Goal: Navigation & Orientation: Find specific page/section

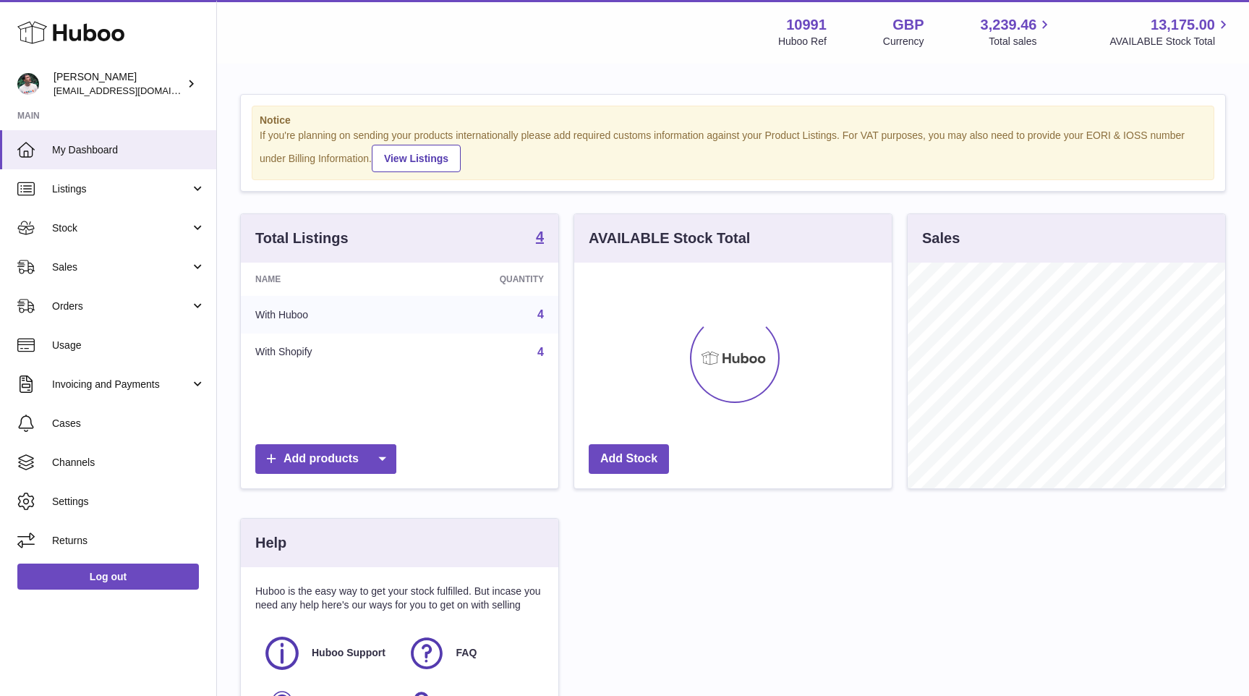
scroll to position [226, 318]
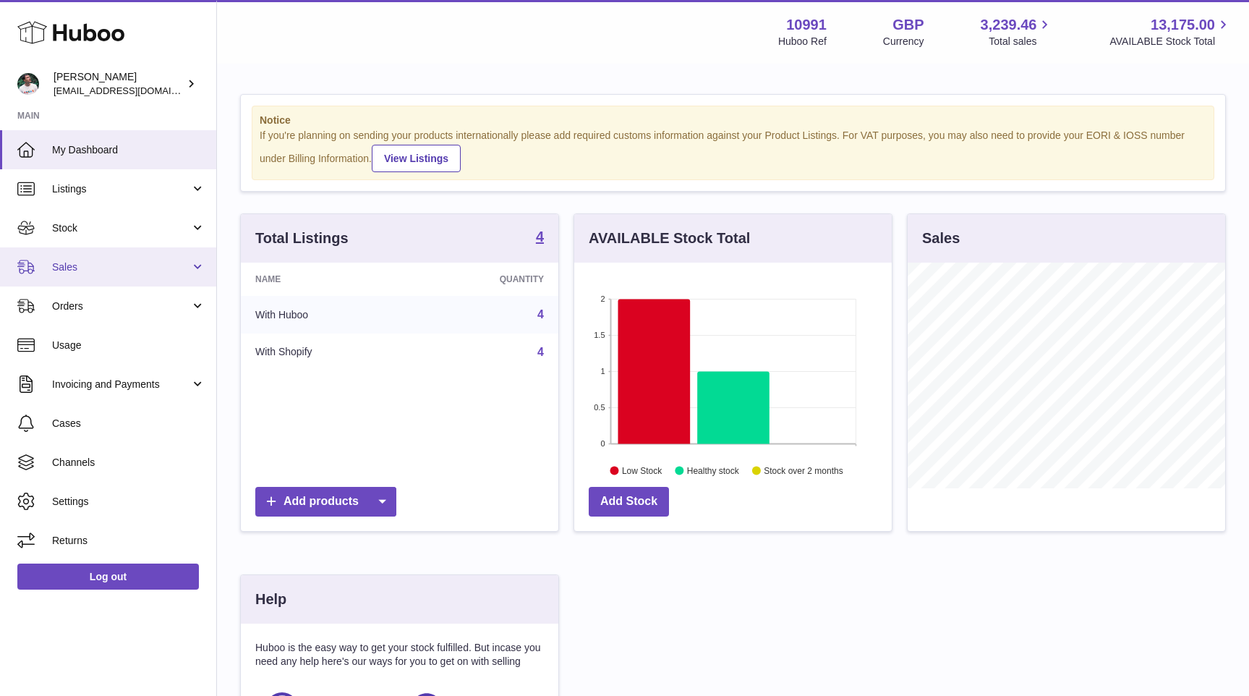
click at [114, 272] on span "Sales" at bounding box center [121, 267] width 138 height 14
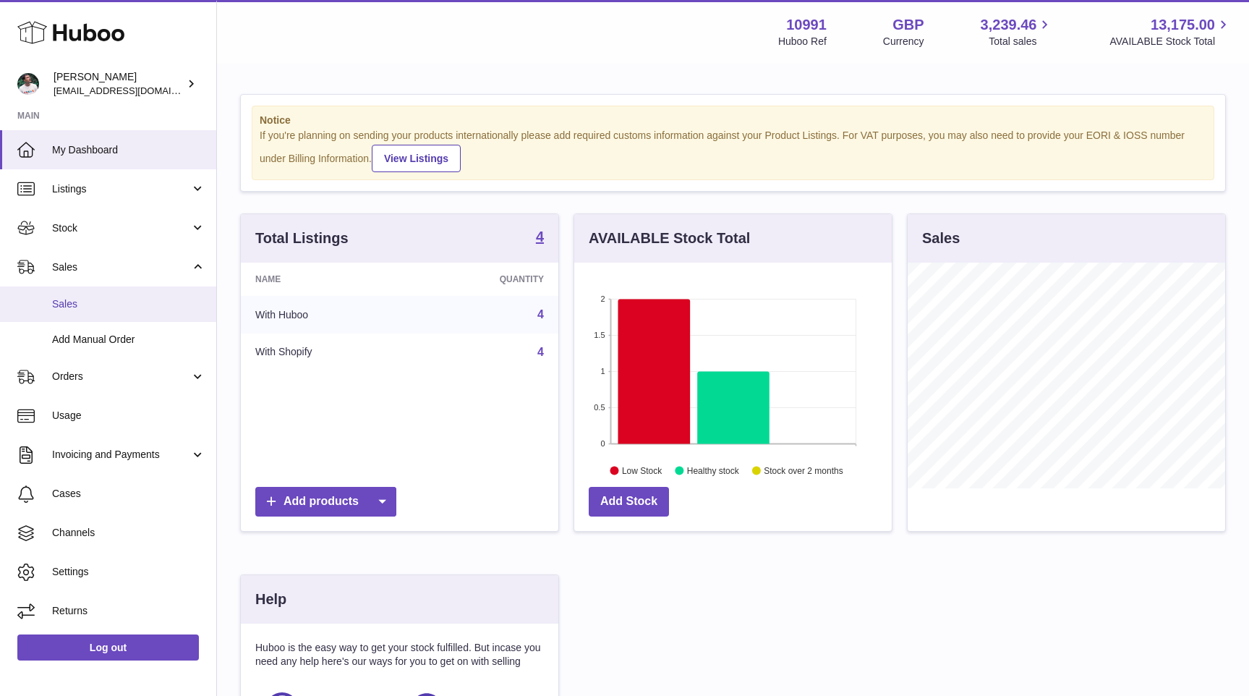
click at [109, 307] on span "Sales" at bounding box center [128, 304] width 153 height 14
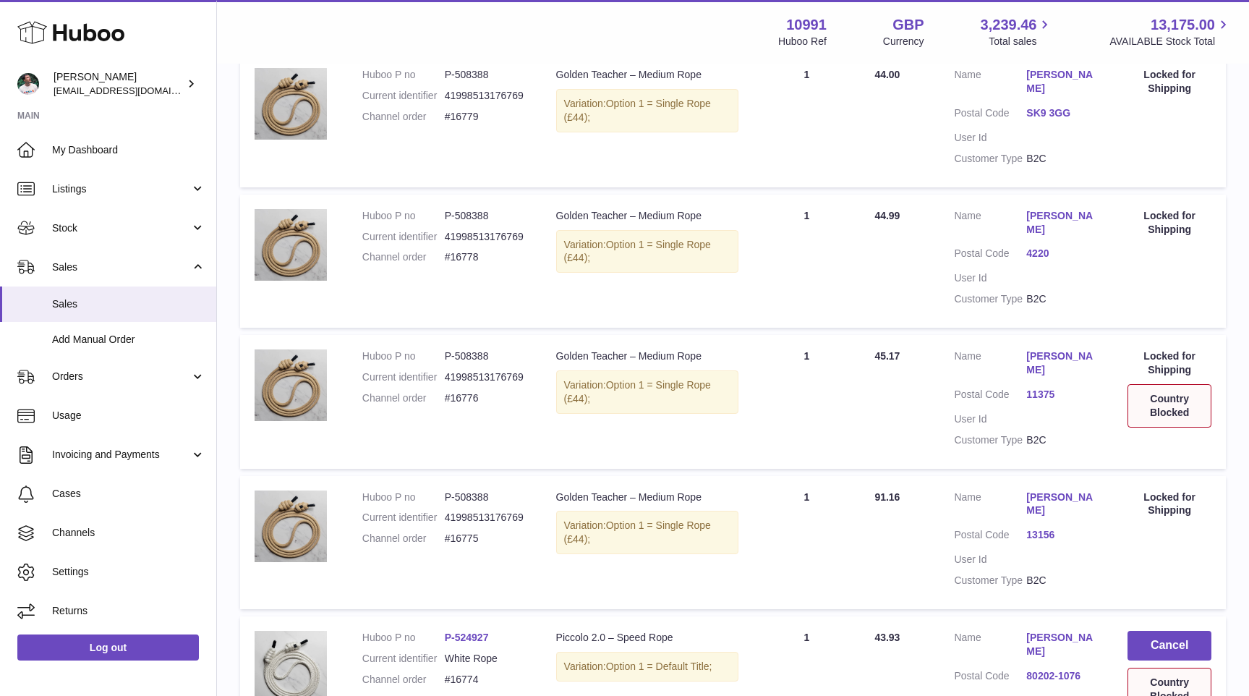
scroll to position [1157, 0]
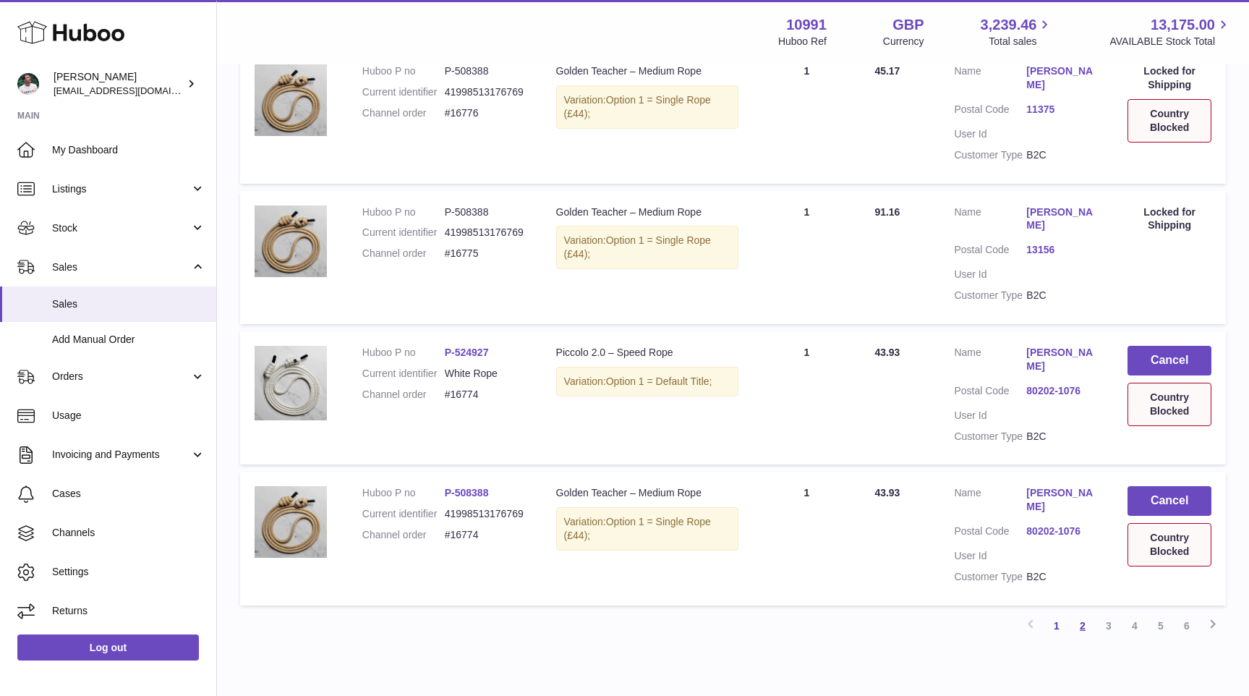
click at [1080, 613] on link "2" at bounding box center [1083, 626] width 26 height 26
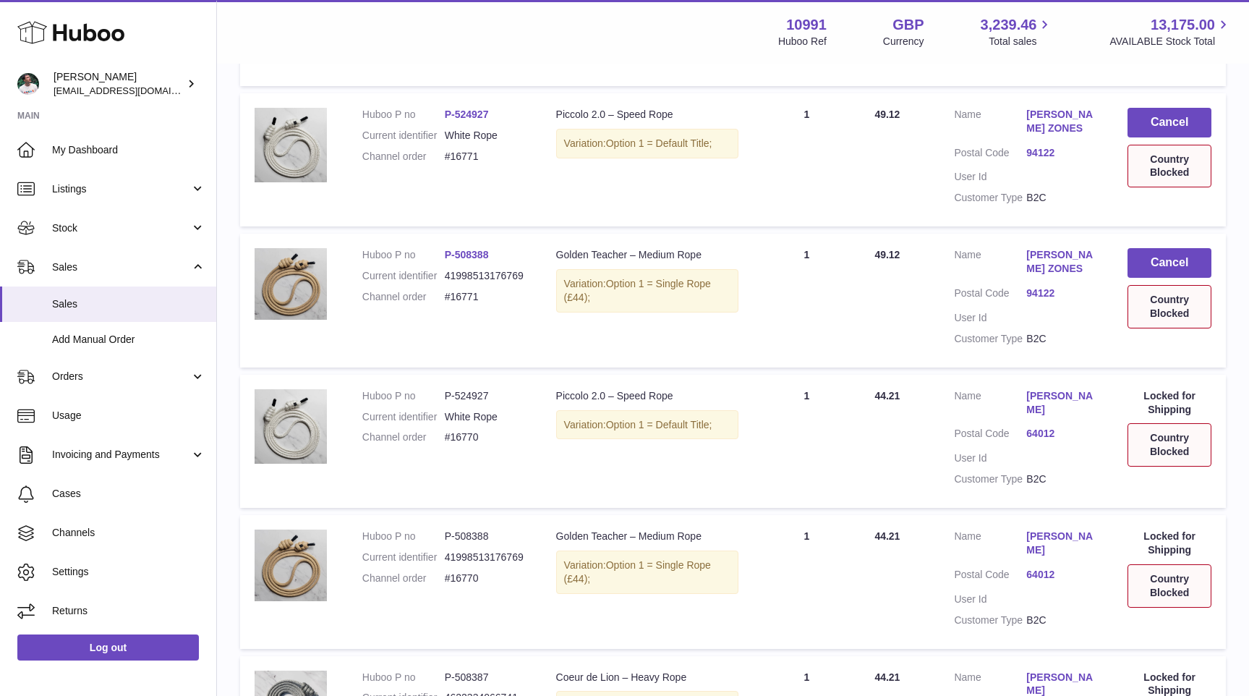
scroll to position [1102, 0]
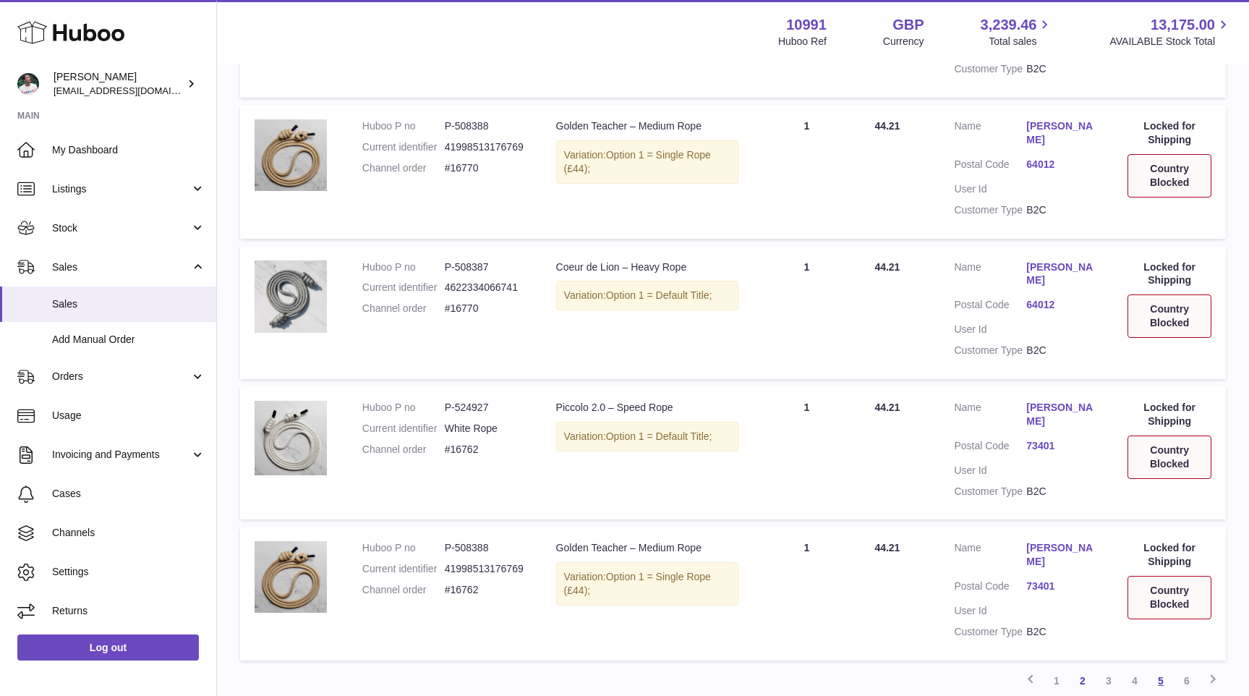
click at [1170, 668] on link "5" at bounding box center [1161, 681] width 26 height 26
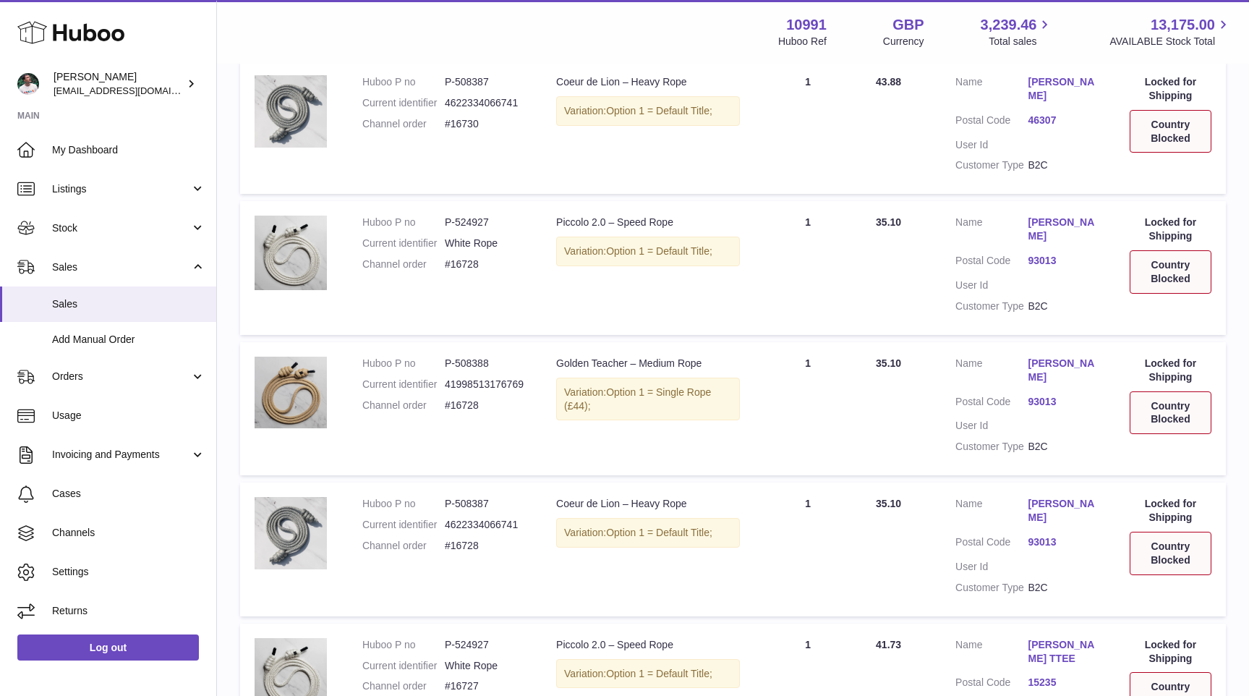
scroll to position [1144, 0]
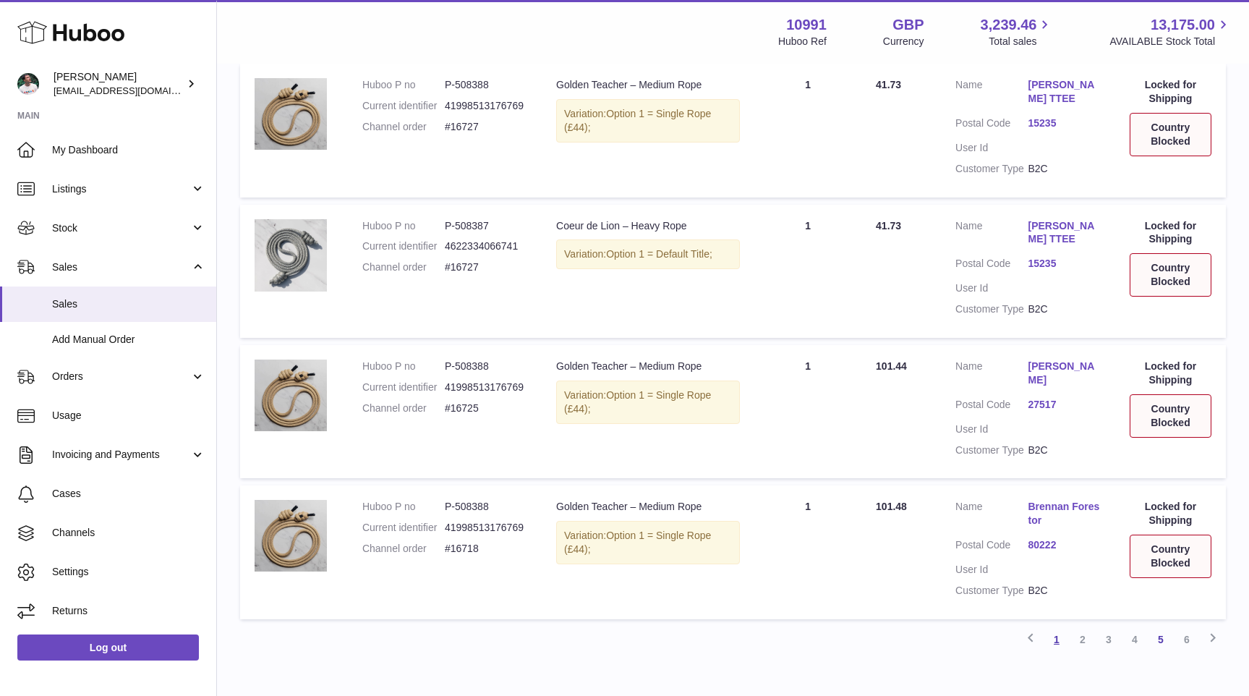
click at [1049, 626] on link "1" at bounding box center [1057, 639] width 26 height 26
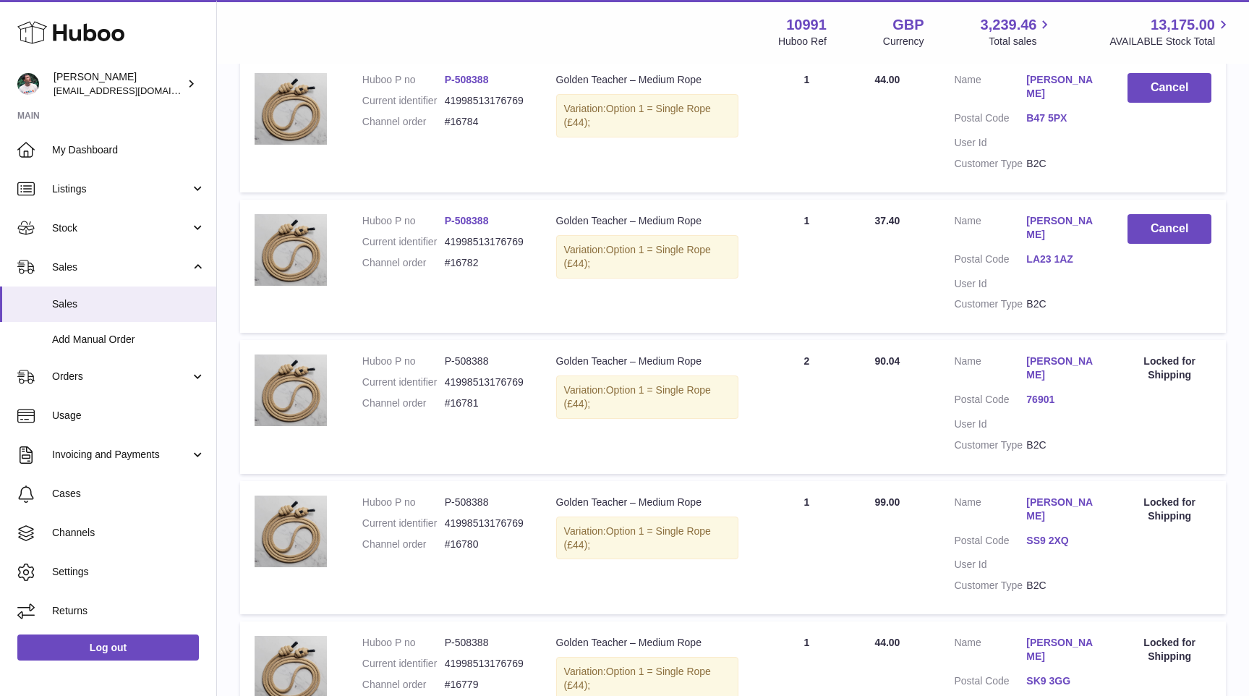
scroll to position [65, 0]
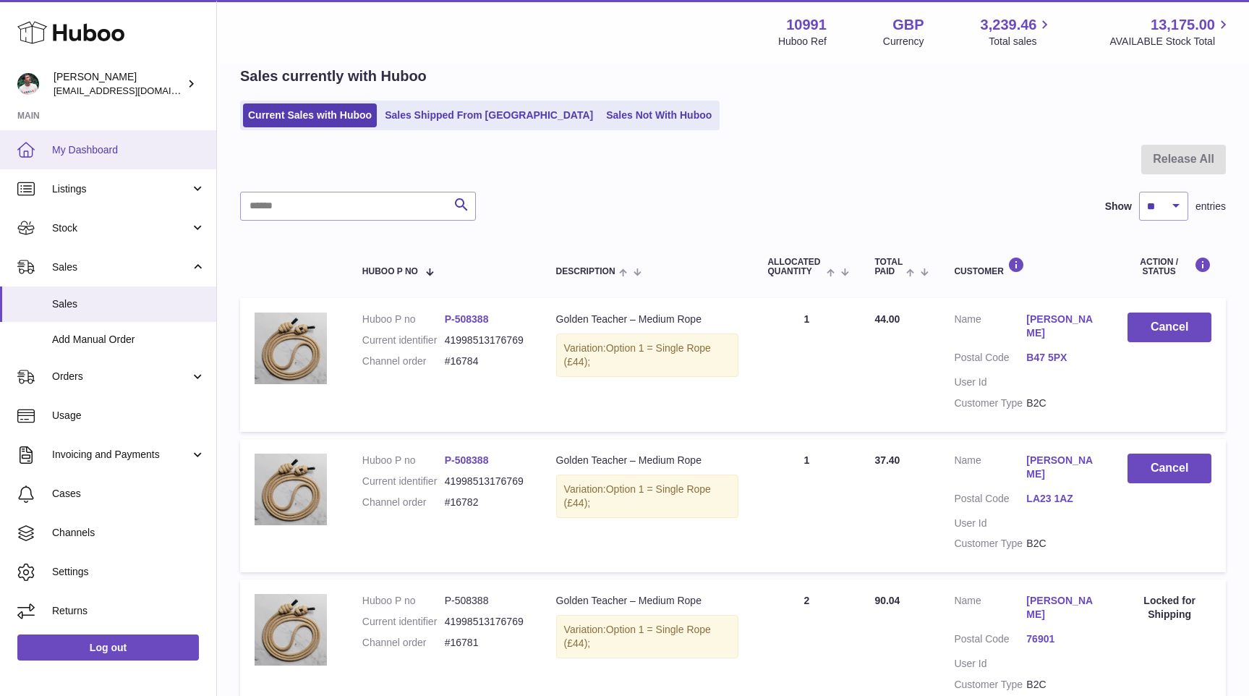
click at [94, 146] on span "My Dashboard" at bounding box center [128, 150] width 153 height 14
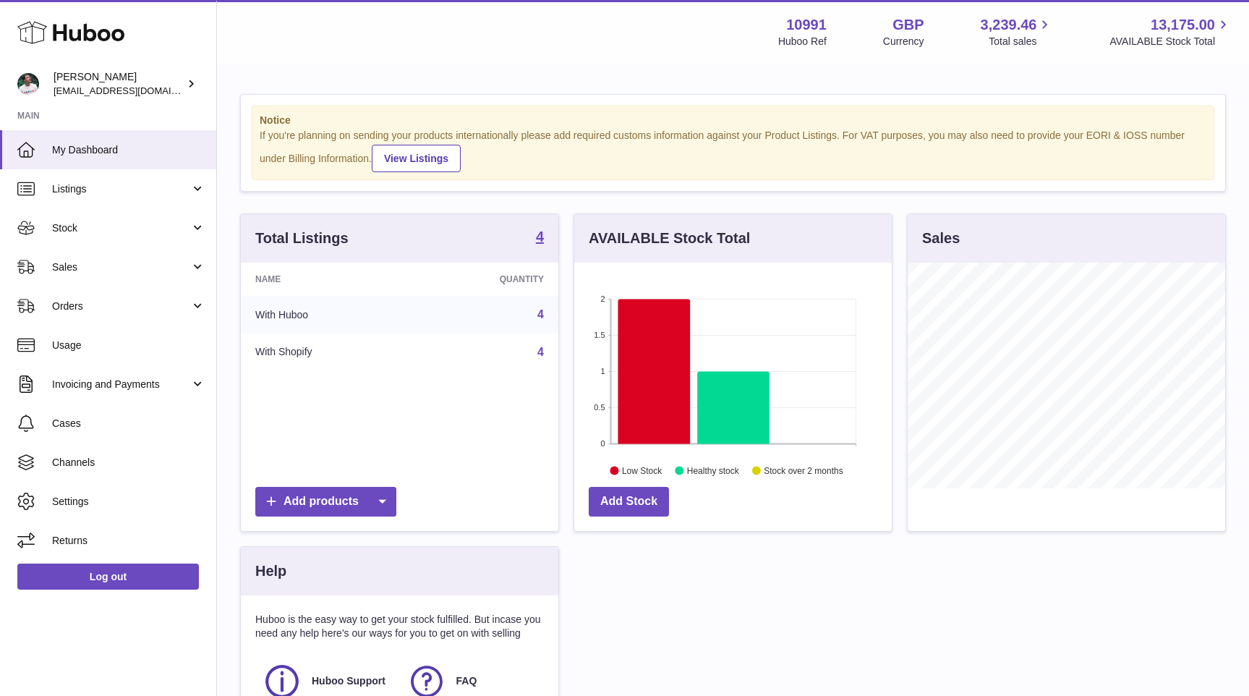
scroll to position [226, 318]
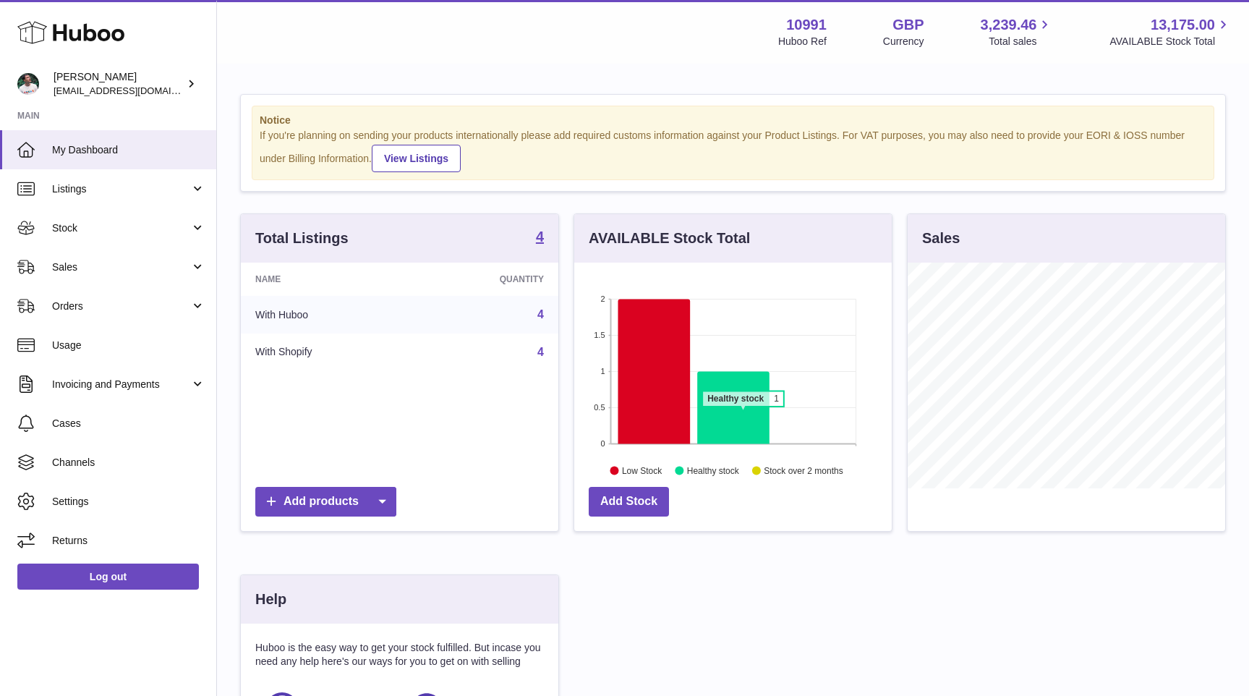
click at [743, 414] on icon at bounding box center [733, 407] width 72 height 72
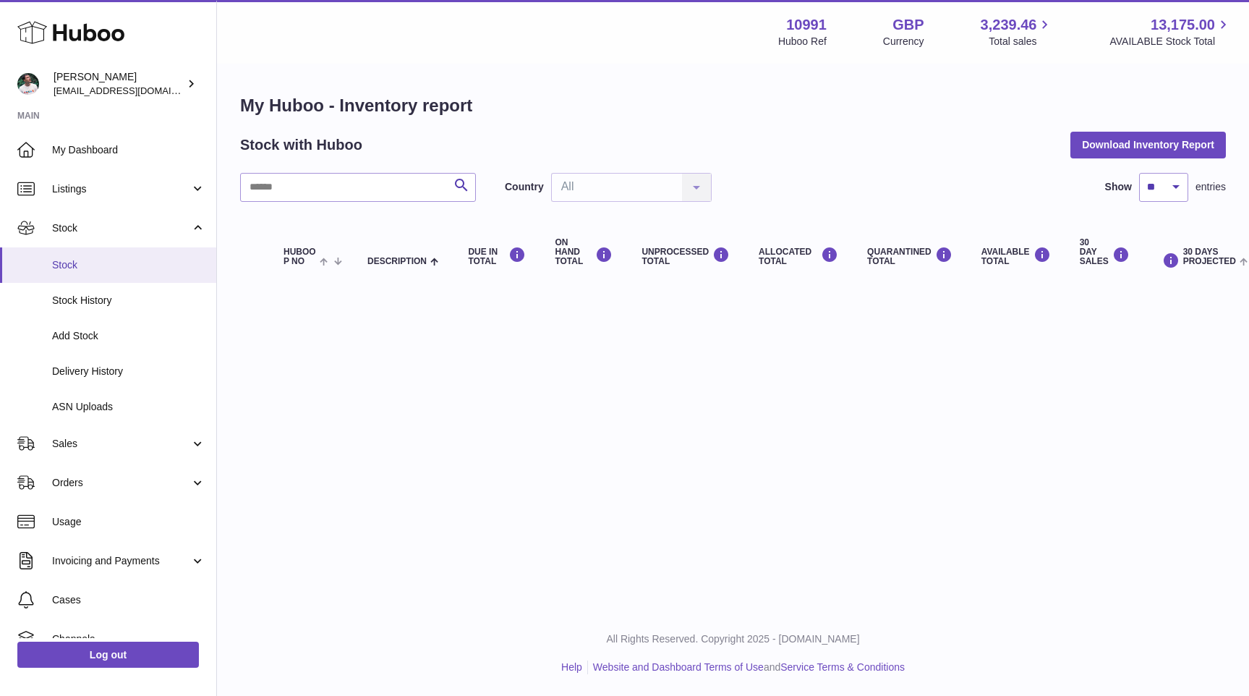
click at [95, 265] on span "Stock" at bounding box center [128, 265] width 153 height 14
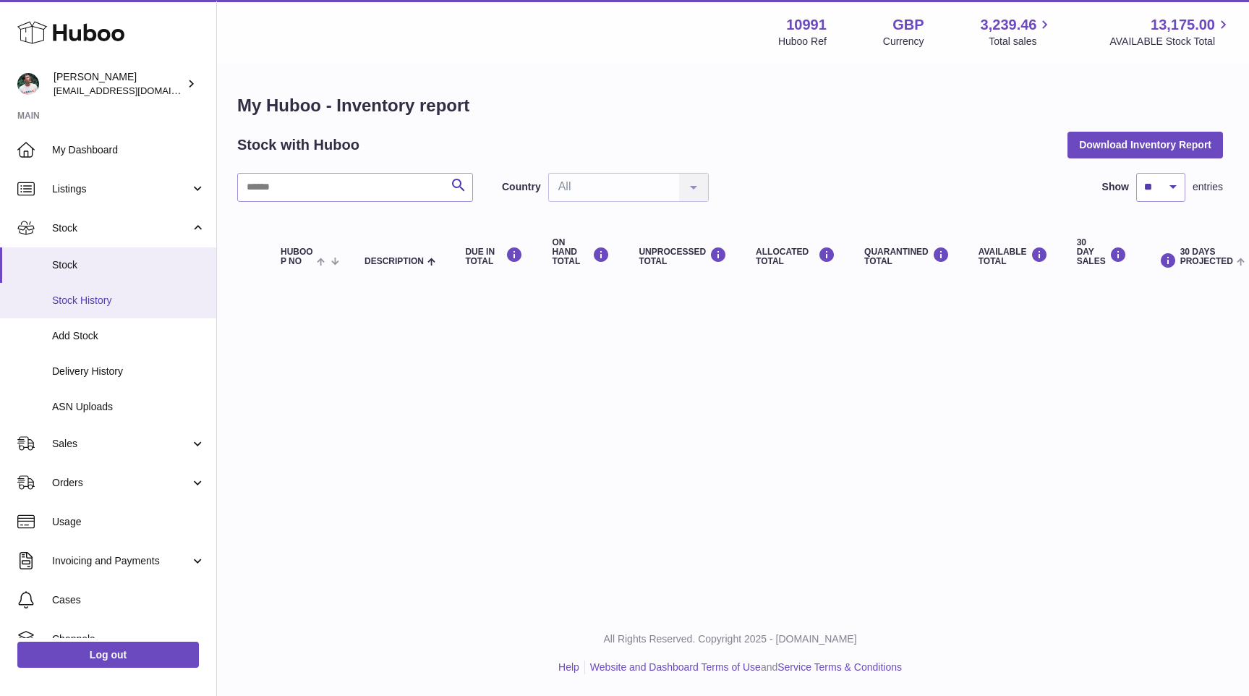
click at [121, 305] on span "Stock History" at bounding box center [128, 301] width 153 height 14
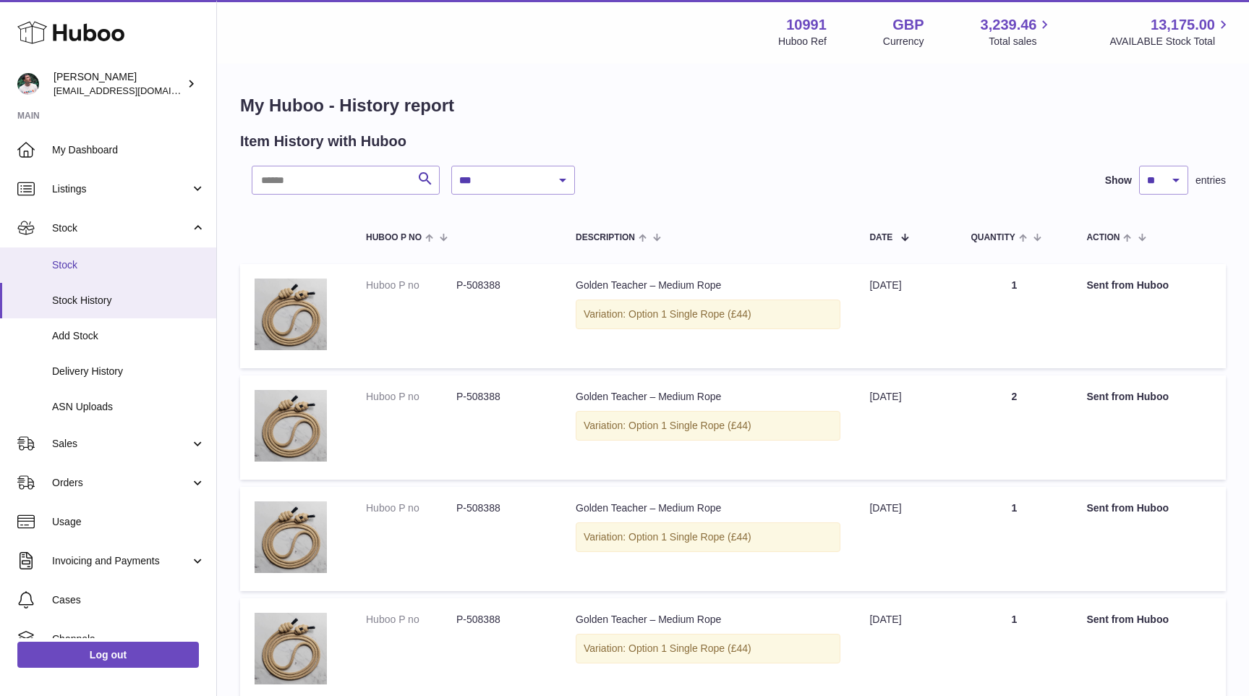
click at [135, 268] on span "Stock" at bounding box center [128, 265] width 153 height 14
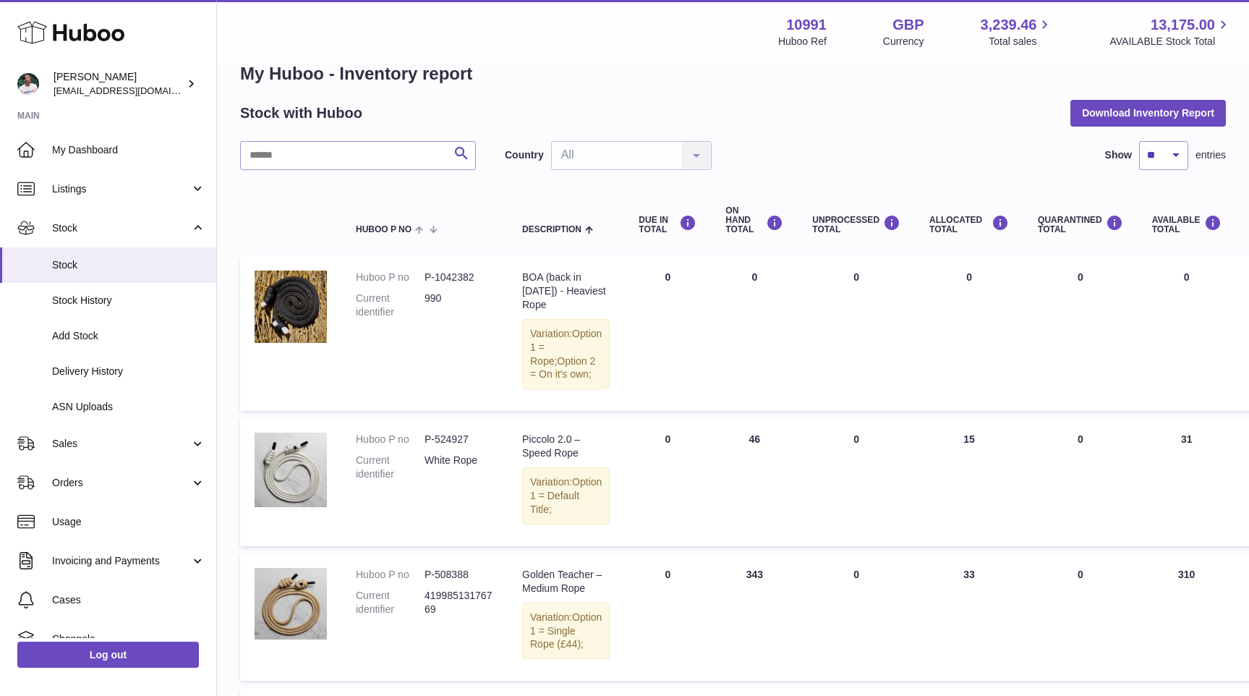
scroll to position [29, 0]
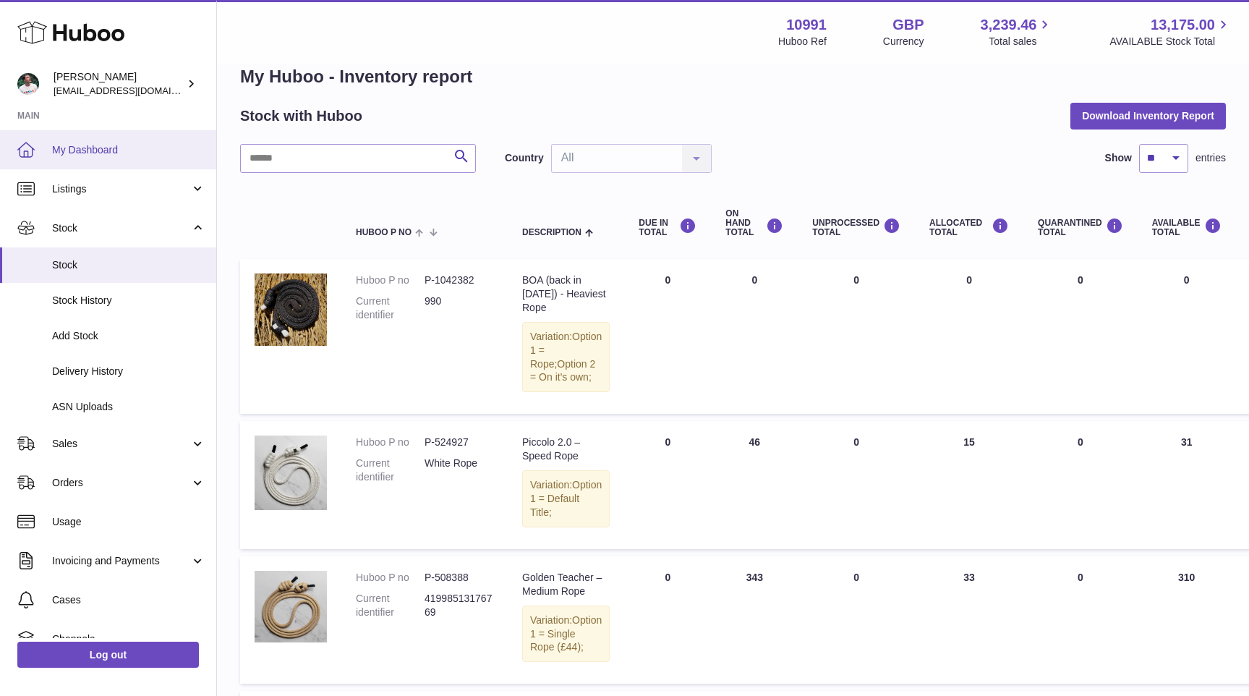
click at [134, 161] on link "My Dashboard" at bounding box center [108, 149] width 216 height 39
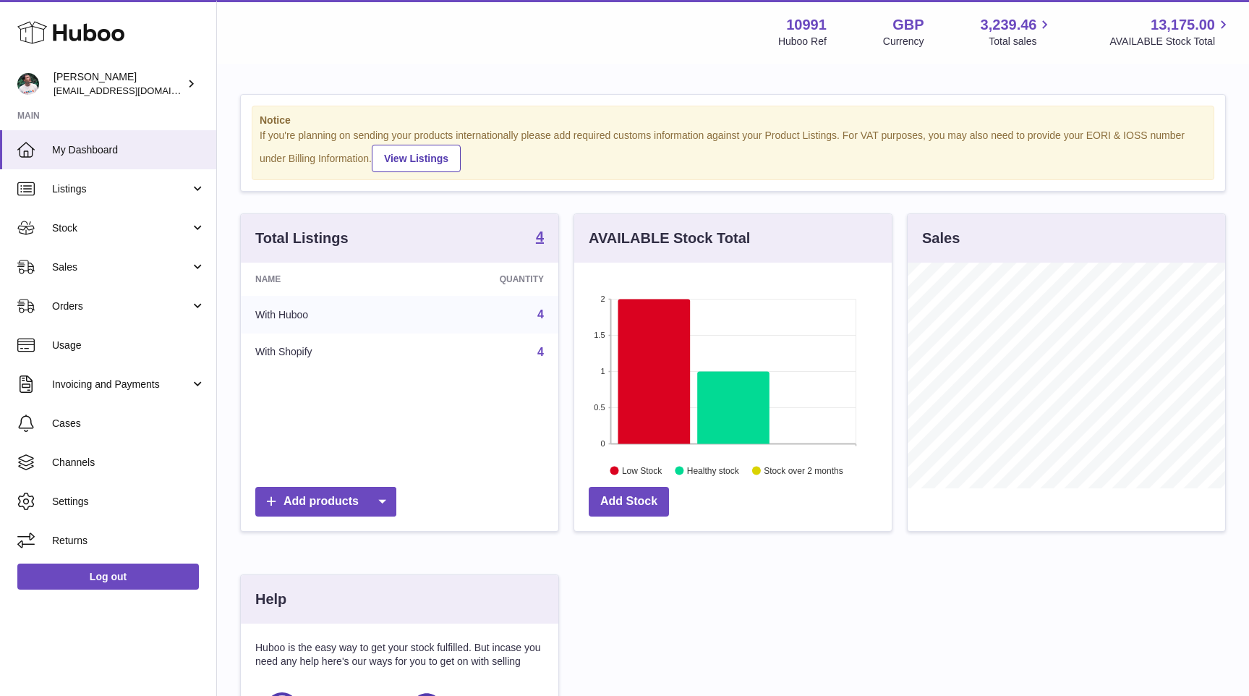
scroll to position [226, 318]
